Goal: Information Seeking & Learning: Understand process/instructions

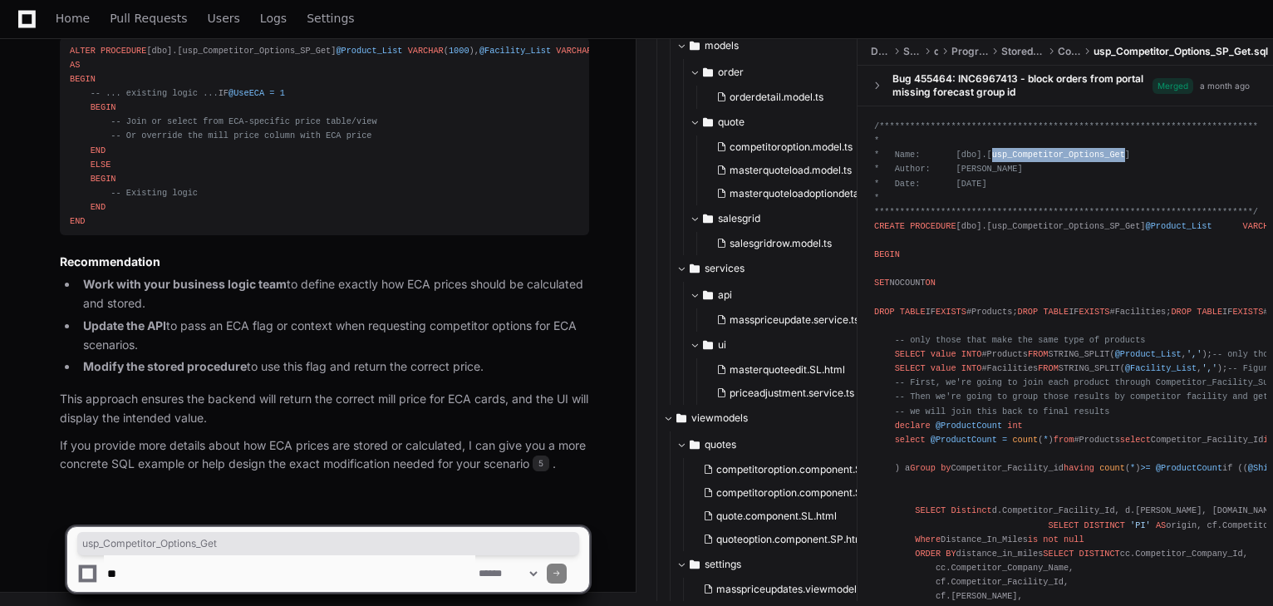
scroll to position [28724, 0]
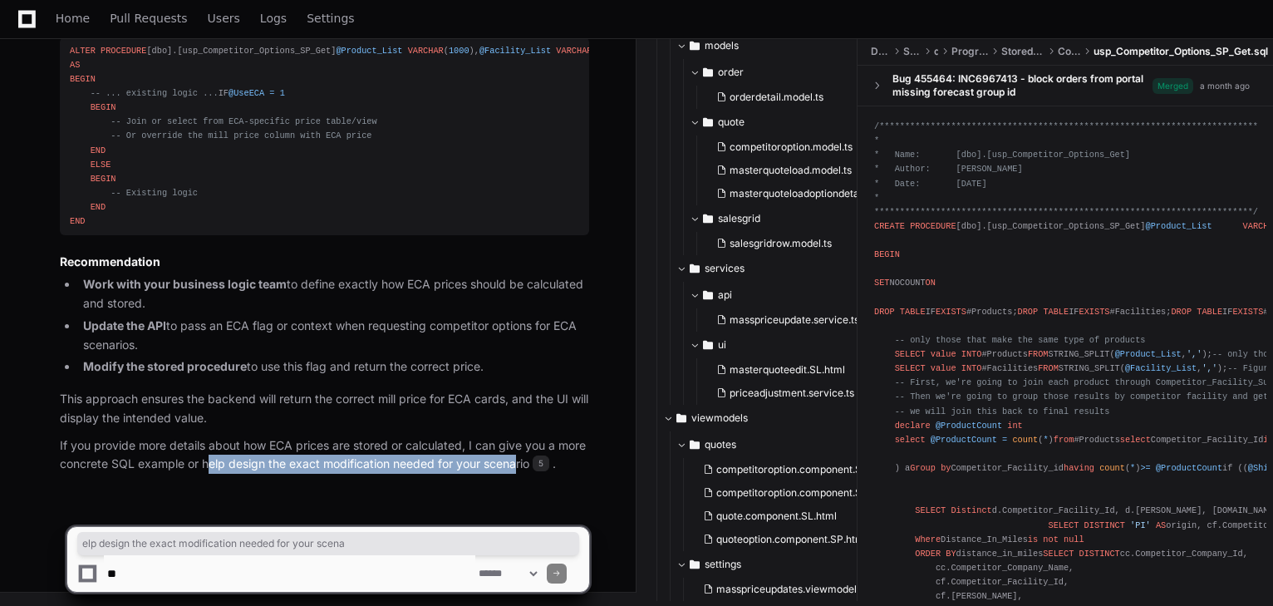
drag, startPoint x: 233, startPoint y: 468, endPoint x: 520, endPoint y: 465, distance: 286.8
click at [520, 461] on p "If you provide more details about how ECA prices are stored or calculated, I ca…" at bounding box center [325, 455] width 530 height 38
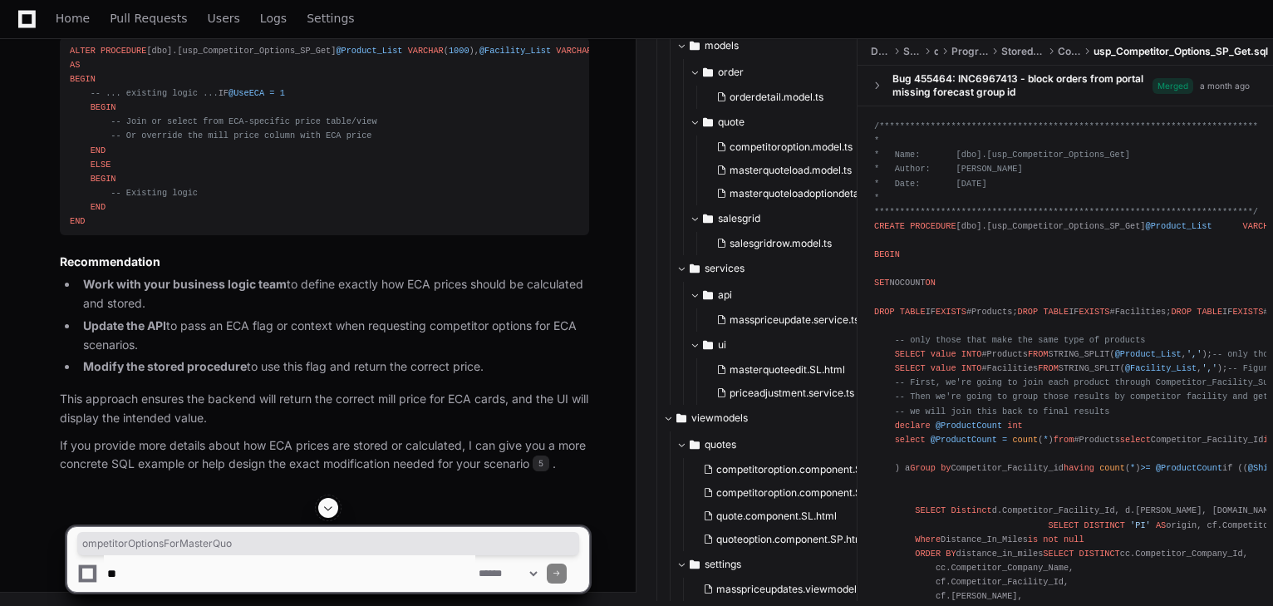
drag, startPoint x: 213, startPoint y: 291, endPoint x: 347, endPoint y: 293, distance: 133.8
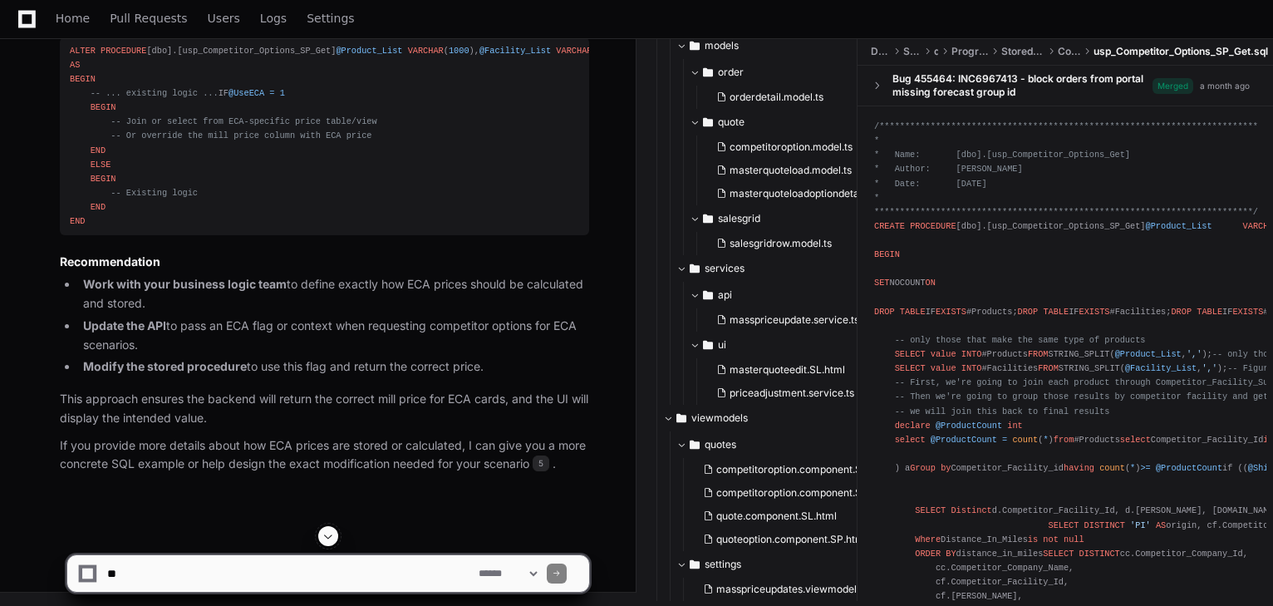
scroll to position [26463, 0]
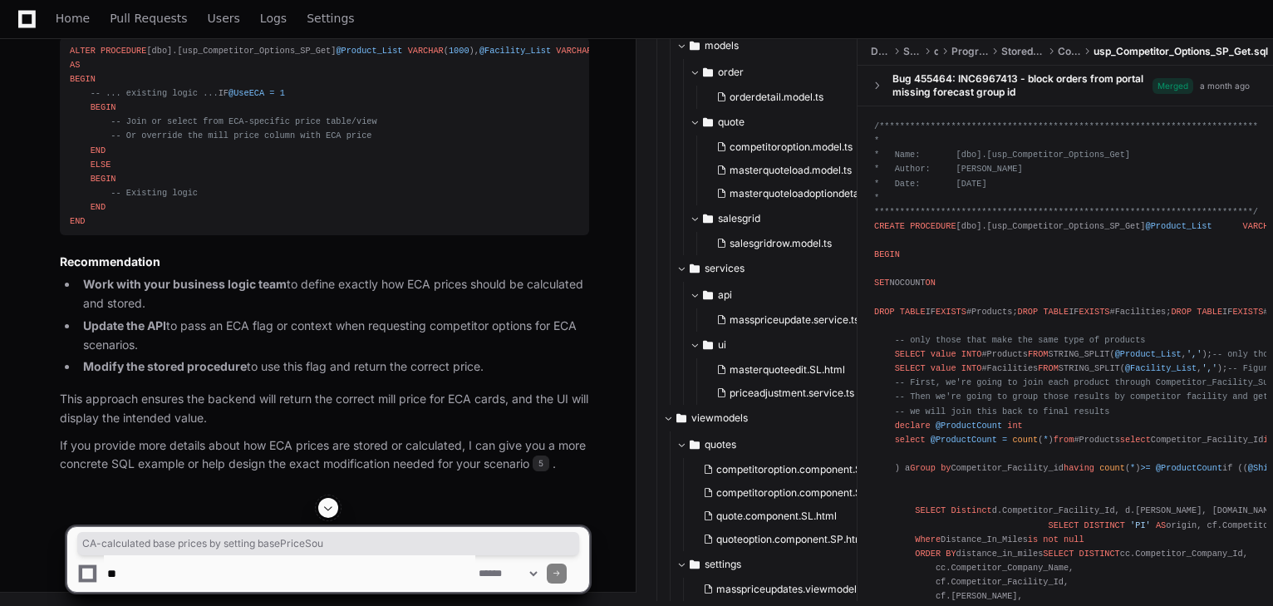
drag, startPoint x: 256, startPoint y: 263, endPoint x: 473, endPoint y: 259, distance: 217.0
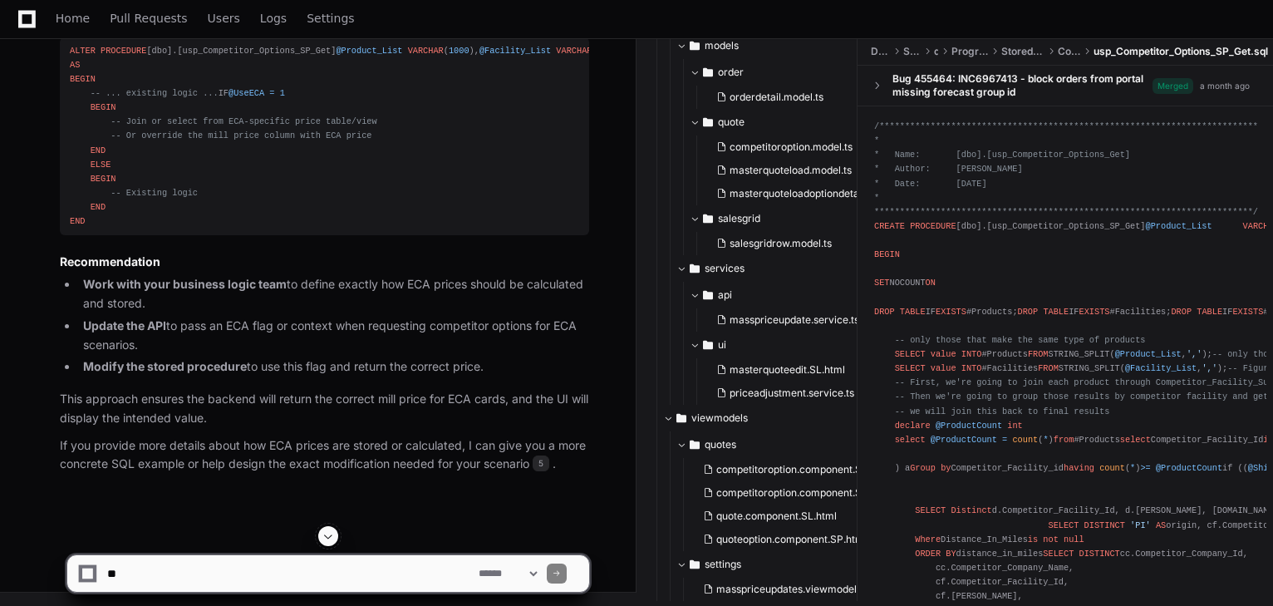
scroll to position [23803, 0]
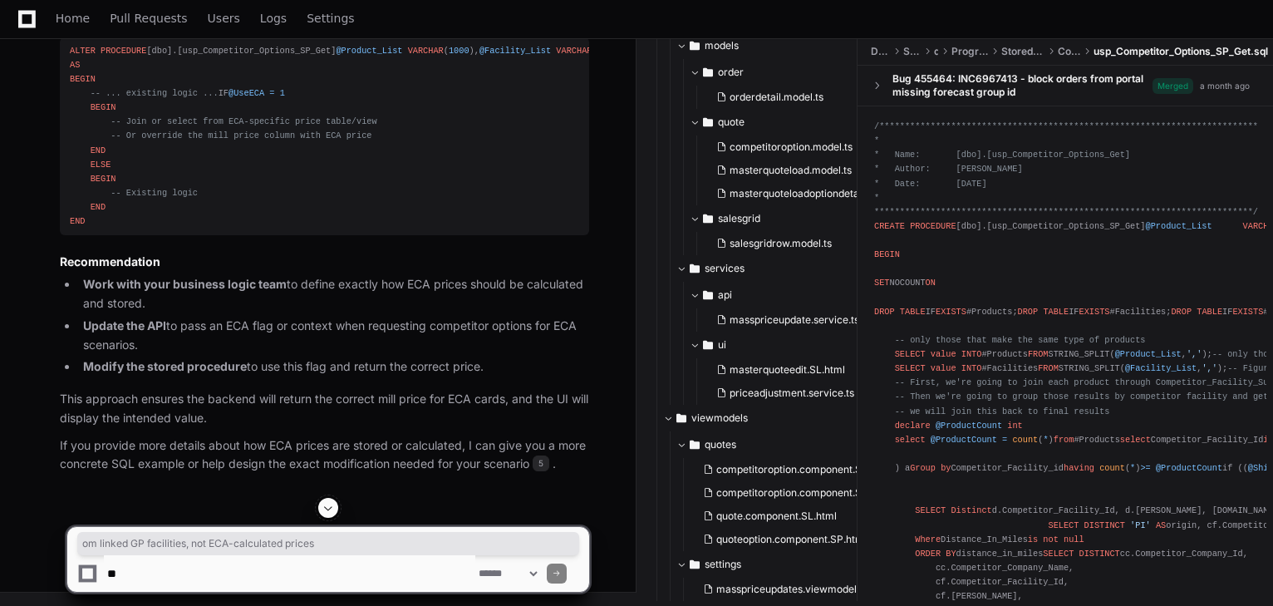
drag, startPoint x: 544, startPoint y: 259, endPoint x: 251, endPoint y: 275, distance: 293.9
drag, startPoint x: 320, startPoint y: 214, endPoint x: 462, endPoint y: 217, distance: 142.2
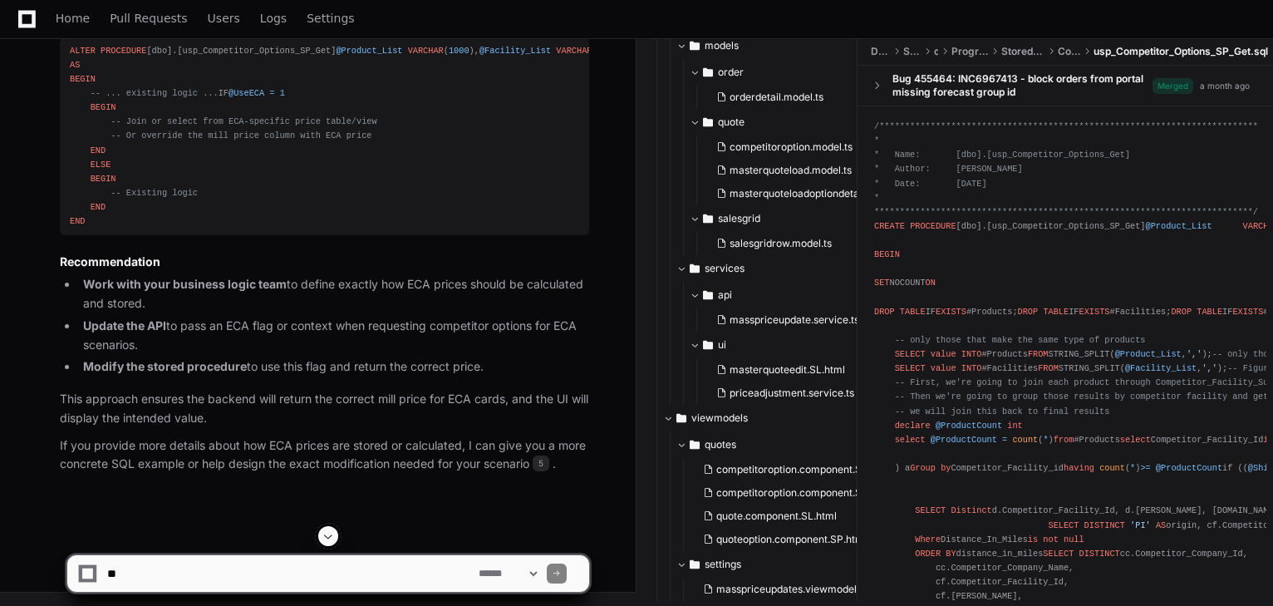
scroll to position [24135, 0]
